Goal: Transaction & Acquisition: Purchase product/service

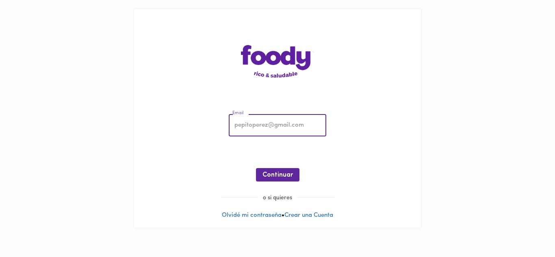
click at [267, 125] on input "email" at bounding box center [278, 126] width 98 height 22
type input "tatianasilvabarrera@gmail.com"
click at [287, 175] on span "Continuar" at bounding box center [278, 176] width 30 height 8
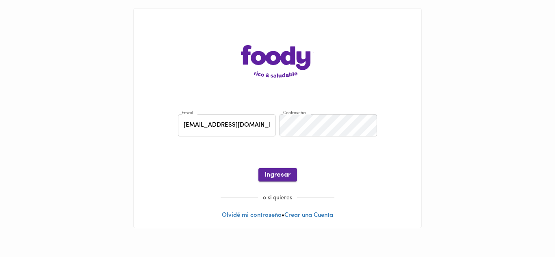
click at [287, 175] on span "Ingresar" at bounding box center [278, 176] width 26 height 8
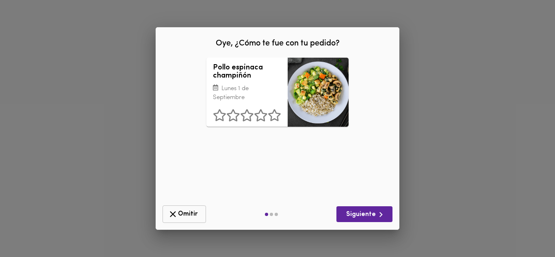
click at [187, 212] on span "Omitir" at bounding box center [184, 214] width 33 height 10
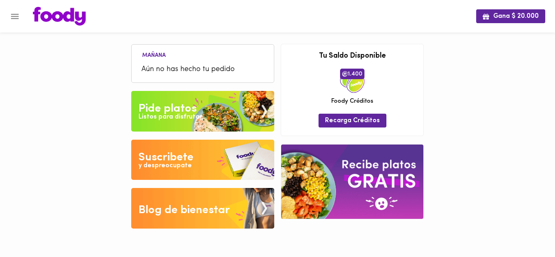
click at [192, 62] on li "Aún no has hecho tu pedido" at bounding box center [203, 69] width 134 height 17
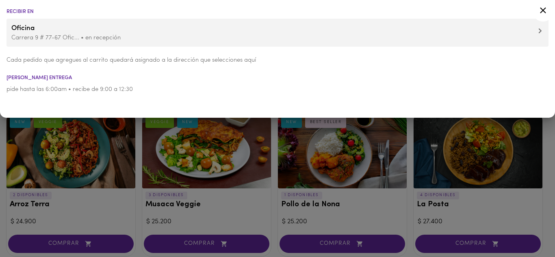
click at [540, 12] on icon at bounding box center [543, 10] width 10 height 10
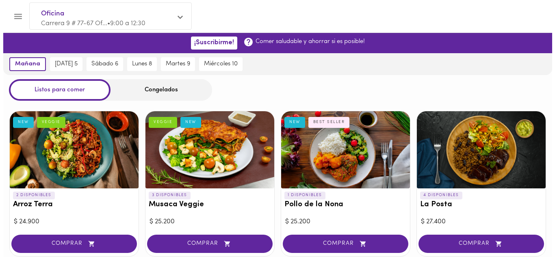
scroll to position [81, 0]
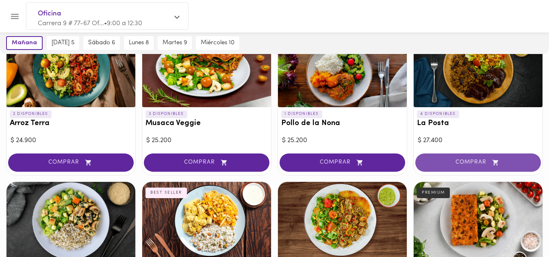
click at [475, 161] on span "COMPRAR" at bounding box center [478, 162] width 105 height 7
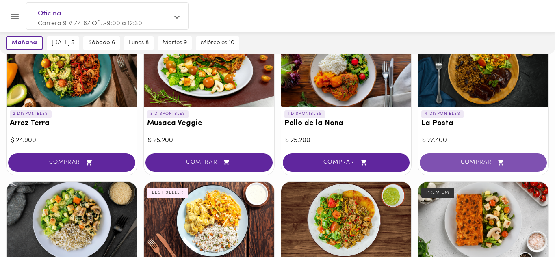
scroll to position [82, 0]
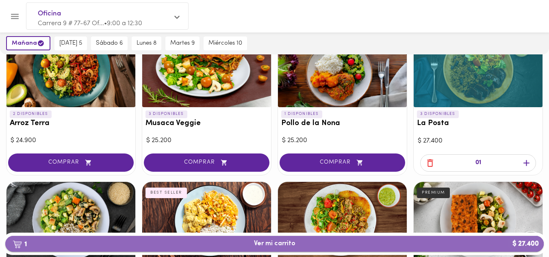
click at [290, 245] on span "1 Ver mi carrito $ 27.400" at bounding box center [274, 244] width 41 height 8
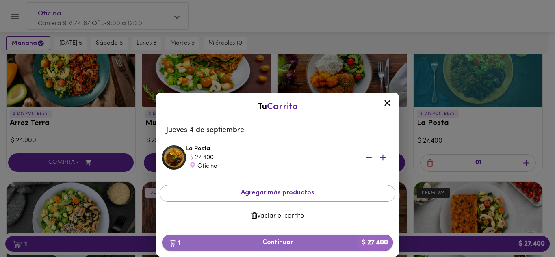
click at [287, 243] on span "1 Continuar $ 27.400" at bounding box center [278, 243] width 218 height 8
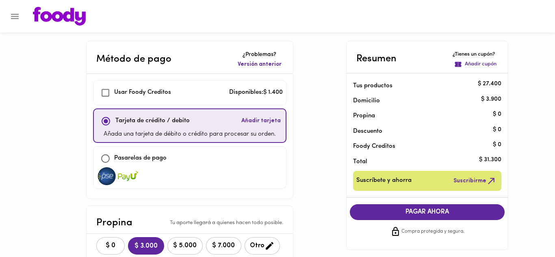
checkbox input "true"
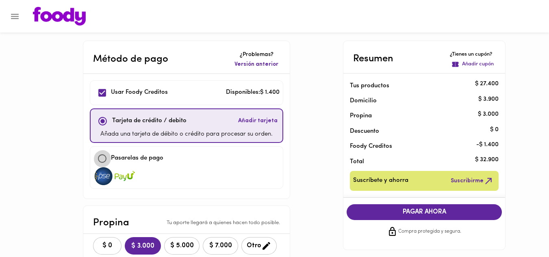
click at [104, 157] on input "checkbox" at bounding box center [102, 158] width 17 height 17
checkbox input "true"
checkbox input "false"
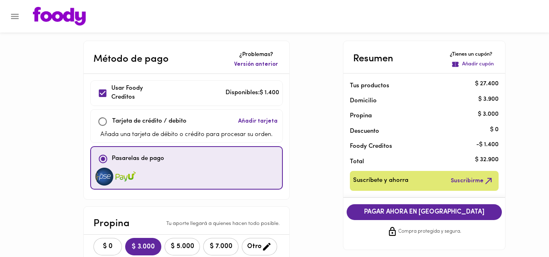
scroll to position [81, 0]
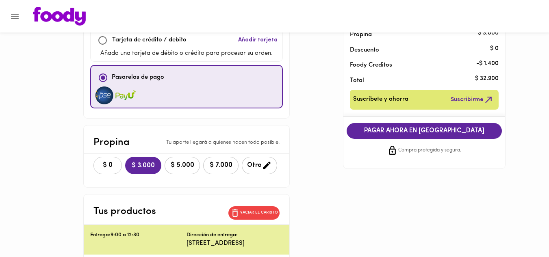
click at [104, 165] on span "$ 0" at bounding box center [108, 166] width 18 height 8
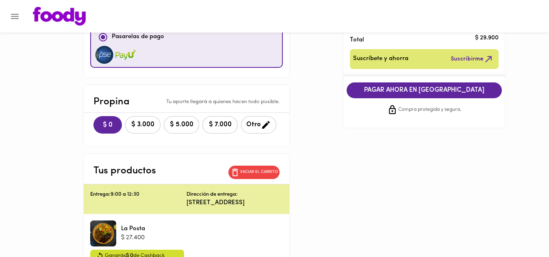
click at [426, 92] on span "PAGAR AHORA EN PASARELA" at bounding box center [424, 91] width 139 height 8
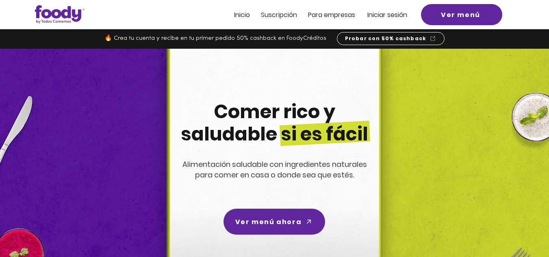
click at [386, 14] on span "Iniciar sesión" at bounding box center [388, 14] width 40 height 9
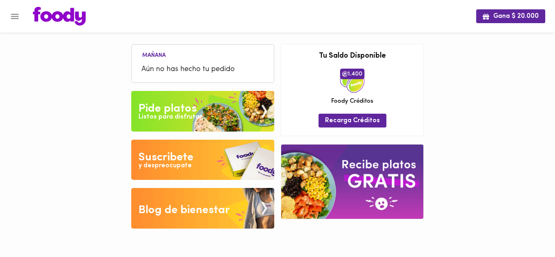
click at [185, 68] on span "Aún no has hecho tu pedido" at bounding box center [203, 69] width 123 height 11
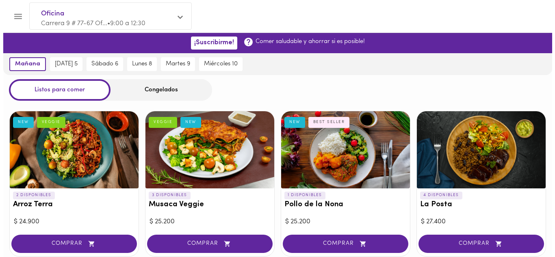
scroll to position [41, 0]
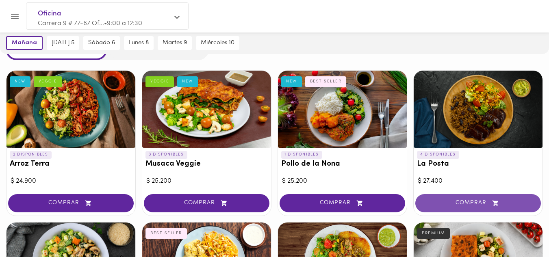
click at [468, 201] on span "COMPRAR" at bounding box center [478, 203] width 105 height 7
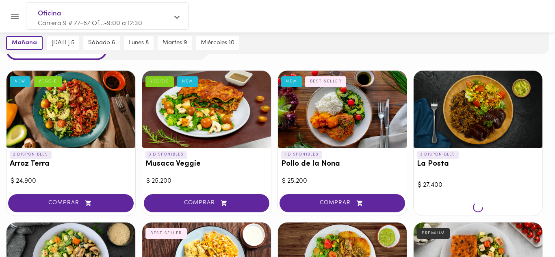
scroll to position [41, 0]
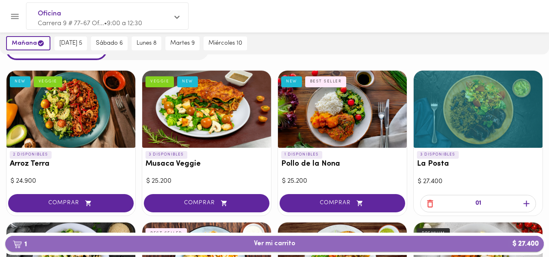
click at [281, 244] on span "1 Ver mi carrito $ 27.400" at bounding box center [274, 244] width 41 height 8
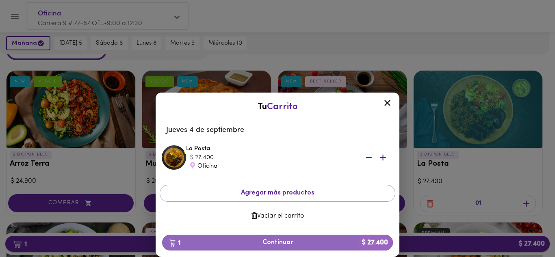
click at [281, 244] on span "1 Continuar $ 27.400" at bounding box center [278, 243] width 218 height 8
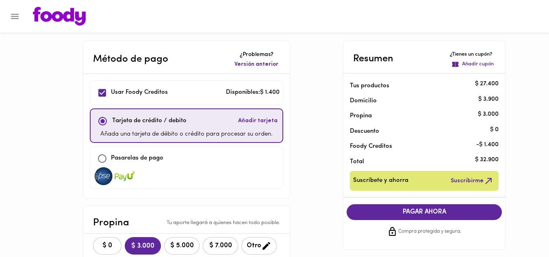
scroll to position [81, 0]
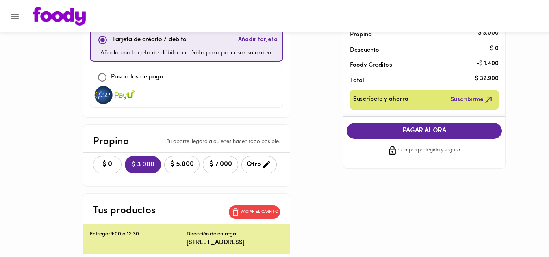
click at [108, 165] on span "$ 0" at bounding box center [107, 165] width 18 height 8
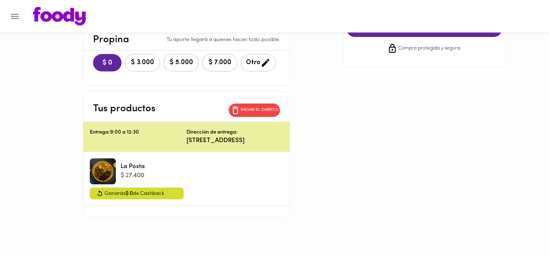
scroll to position [102, 0]
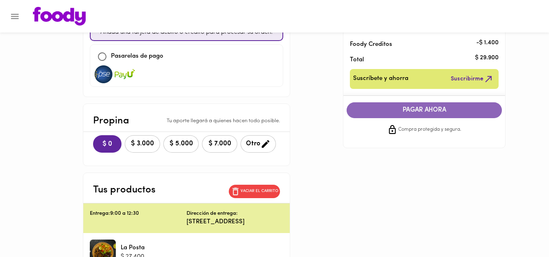
click at [420, 107] on span "PAGAR AHORA" at bounding box center [424, 111] width 139 height 8
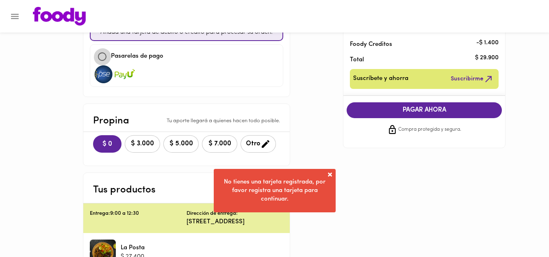
click at [106, 57] on input "checkbox" at bounding box center [102, 56] width 17 height 17
checkbox input "true"
checkbox input "false"
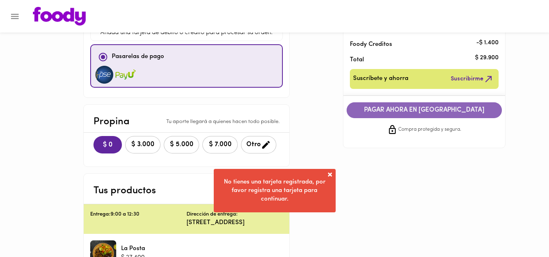
click at [433, 110] on span "PAGAR AHORA EN PASARELA" at bounding box center [424, 111] width 139 height 8
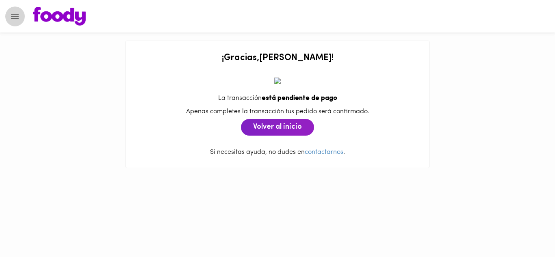
click at [15, 17] on icon "Menu" at bounding box center [15, 16] width 10 height 10
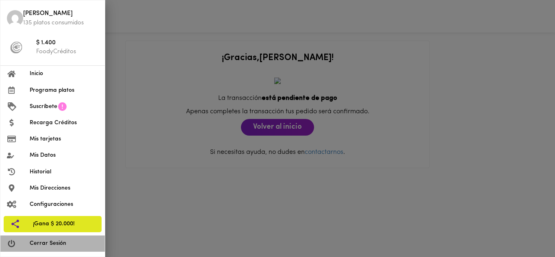
click at [41, 243] on span "Cerrar Sesión" at bounding box center [64, 244] width 69 height 9
